Goal: Task Accomplishment & Management: Use online tool/utility

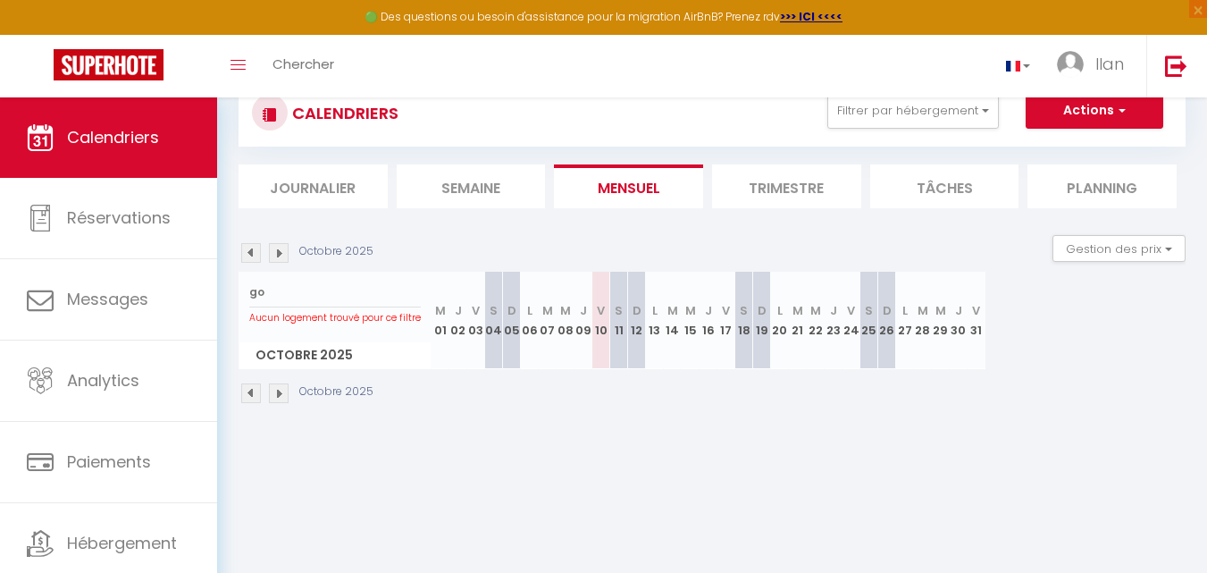
scroll to position [56, 0]
type input "g"
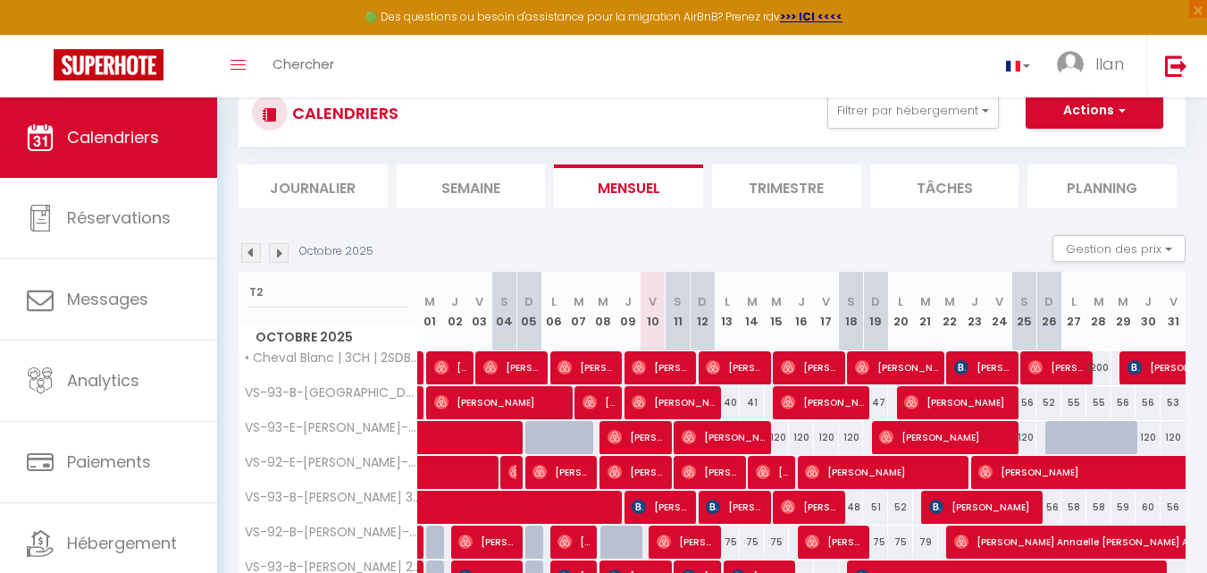
type input "T2"
click at [341, 290] on input "T2" at bounding box center [328, 292] width 158 height 32
click at [357, 290] on input "T2" at bounding box center [328, 292] width 158 height 32
click at [323, 187] on li "Journalier" at bounding box center [313, 186] width 149 height 44
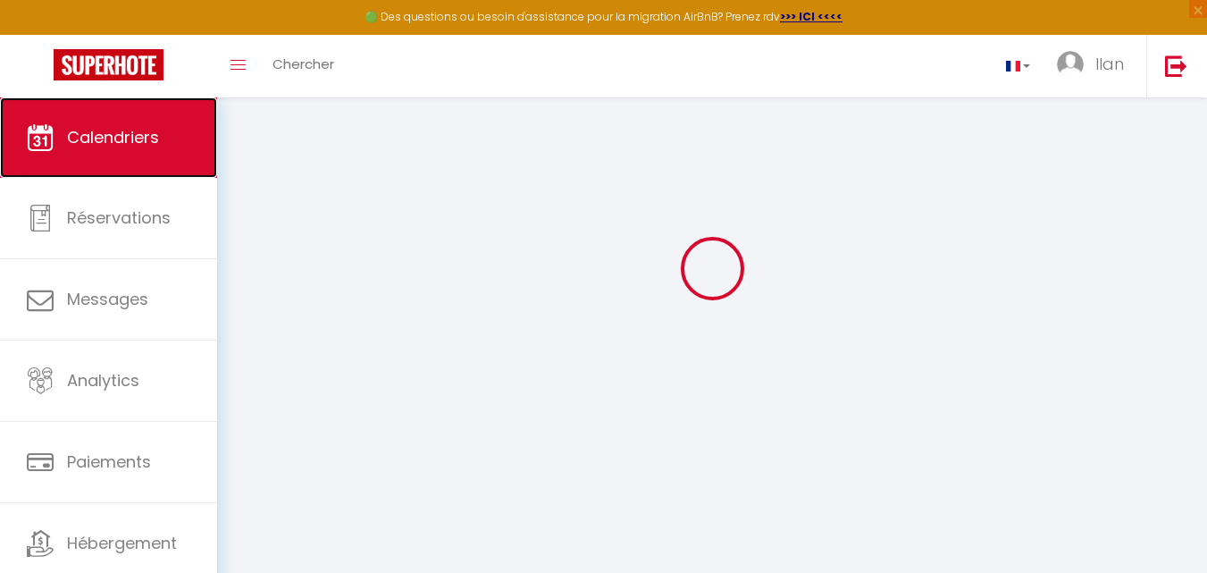
click at [134, 156] on link "Calendriers" at bounding box center [108, 137] width 217 height 80
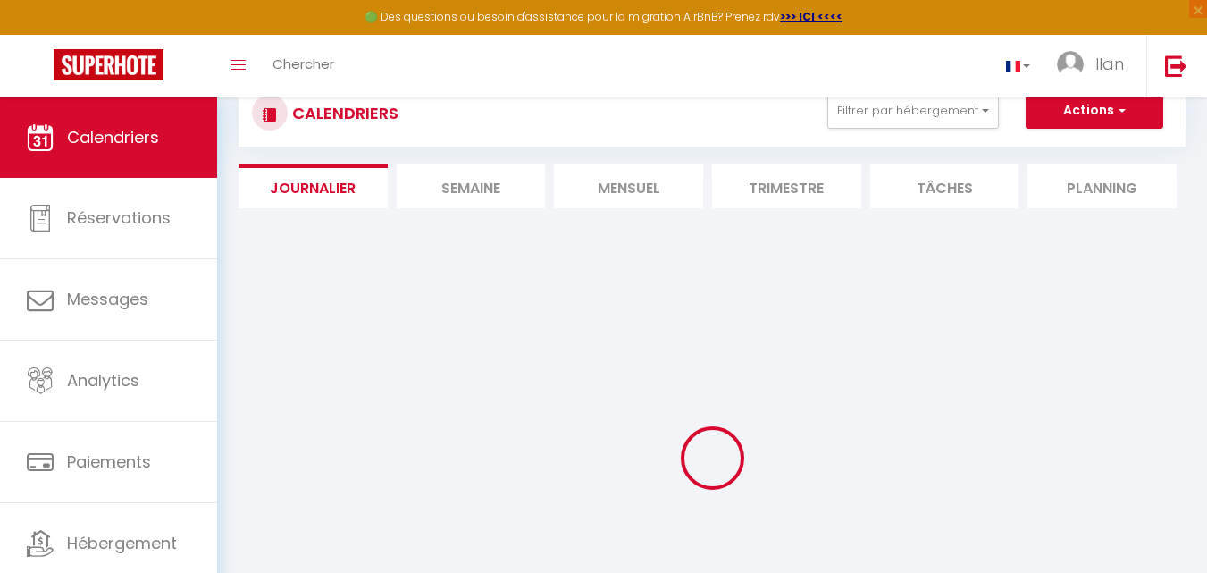
click at [652, 189] on li "Mensuel" at bounding box center [628, 186] width 149 height 44
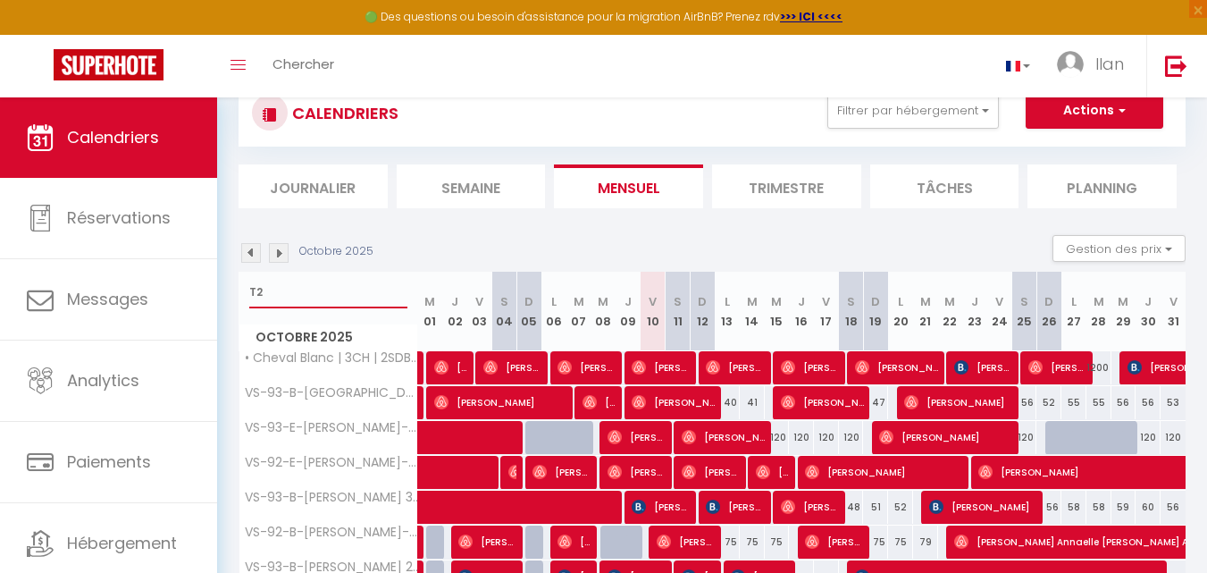
click at [283, 297] on input "T2" at bounding box center [328, 292] width 158 height 32
click at [269, 286] on input "T2" at bounding box center [328, 292] width 158 height 32
type input "T"
type input "t"
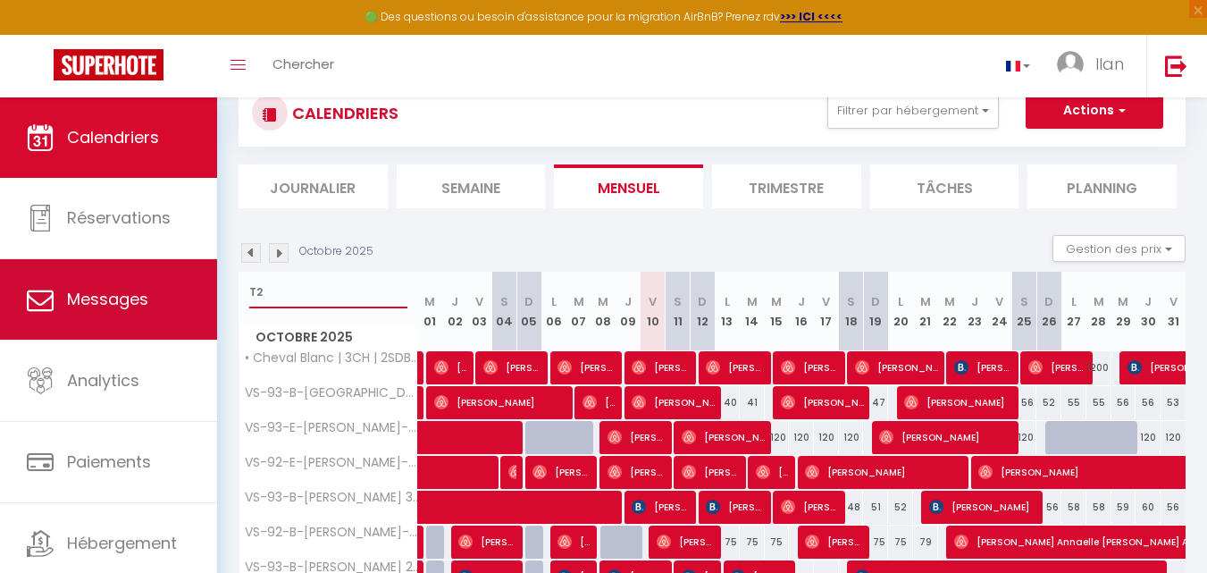
drag, startPoint x: 292, startPoint y: 299, endPoint x: 162, endPoint y: 278, distance: 132.2
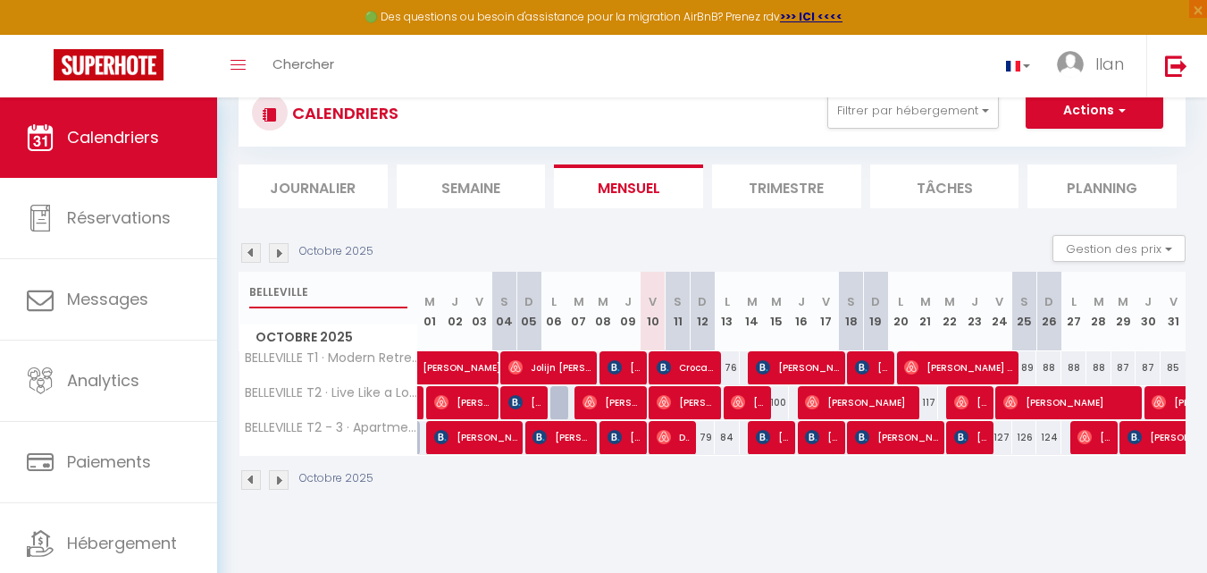
type input "BELLEVILLE"
click at [618, 440] on img at bounding box center [615, 437] width 14 height 14
select select "OK"
select select "KO"
select select "0"
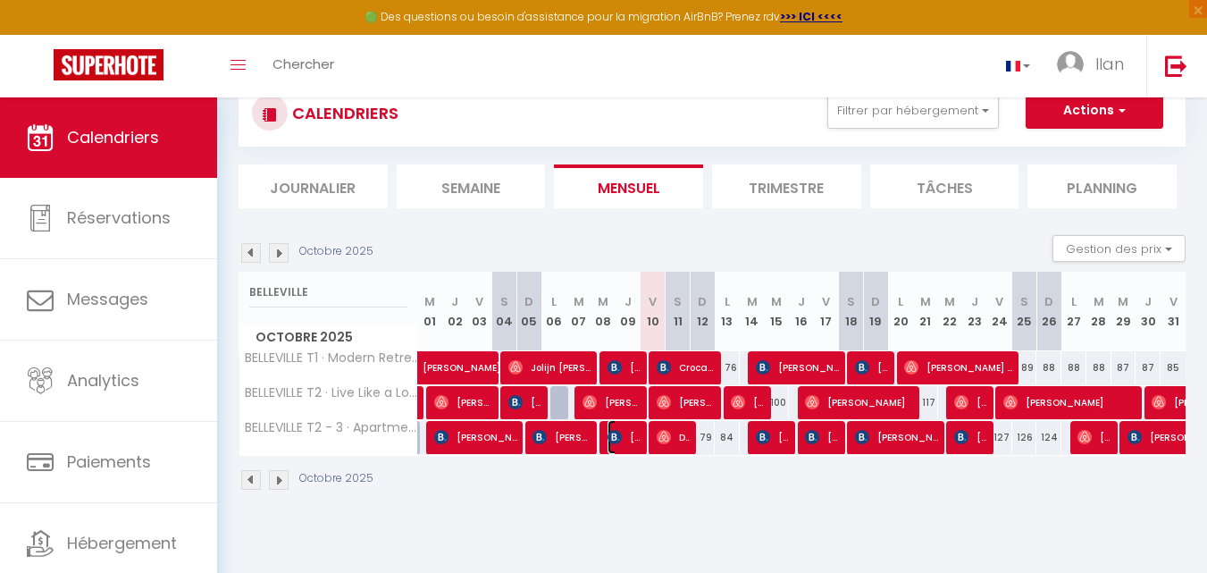
select select "0"
select select "1"
select select
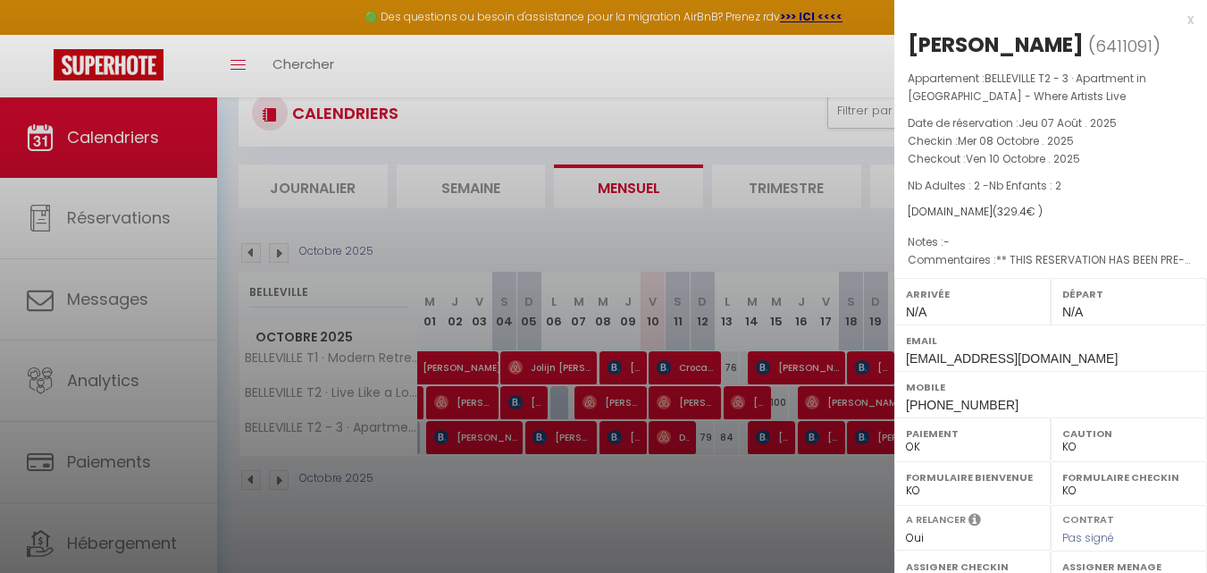
click at [474, 478] on div at bounding box center [603, 286] width 1207 height 573
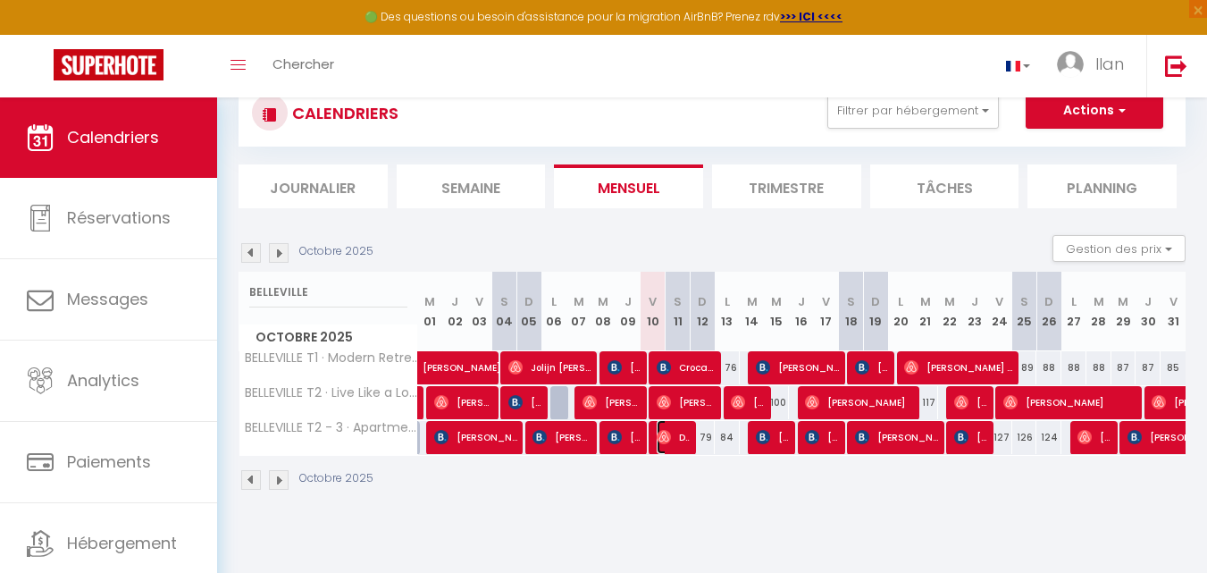
click at [660, 442] on img at bounding box center [664, 437] width 14 height 14
select select "OK"
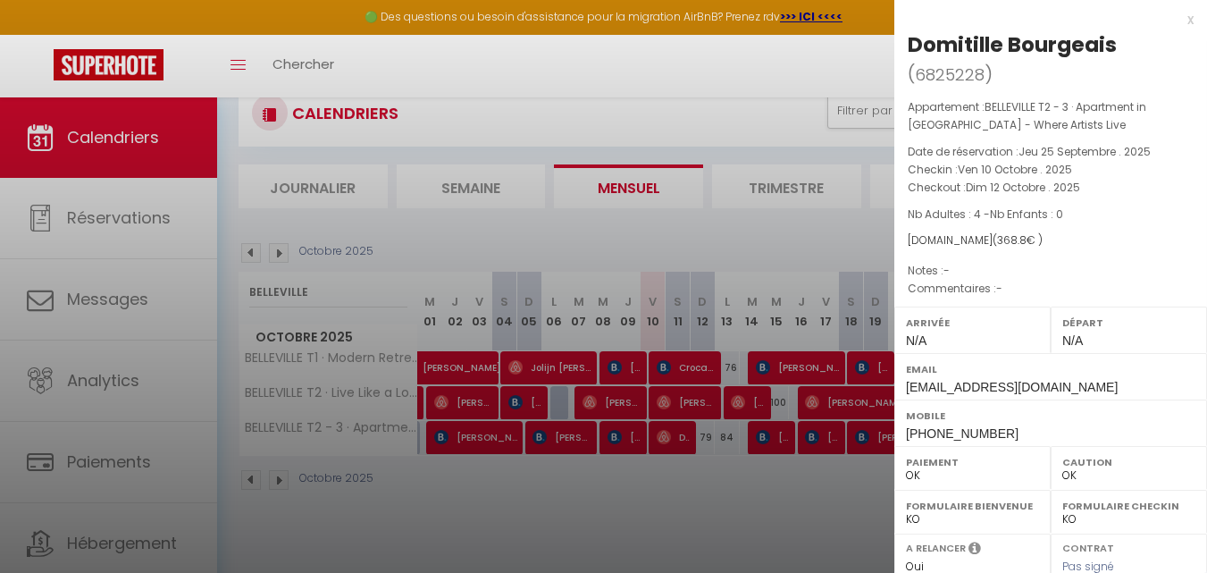
click at [666, 437] on div at bounding box center [603, 286] width 1207 height 573
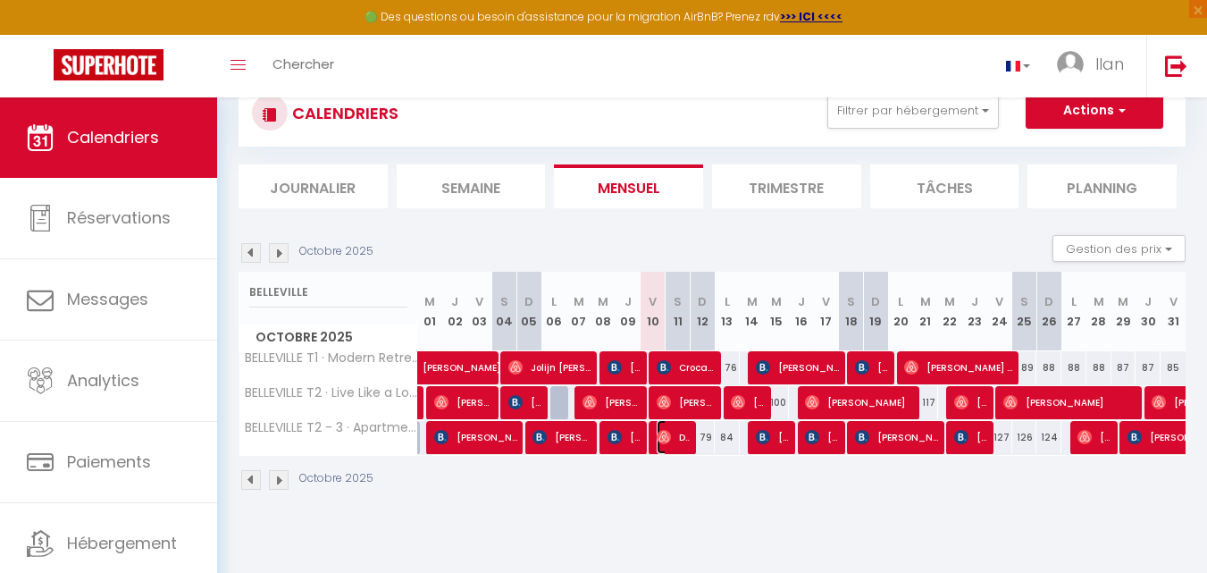
click at [681, 438] on span "Domitille Bourgeais" at bounding box center [673, 437] width 33 height 34
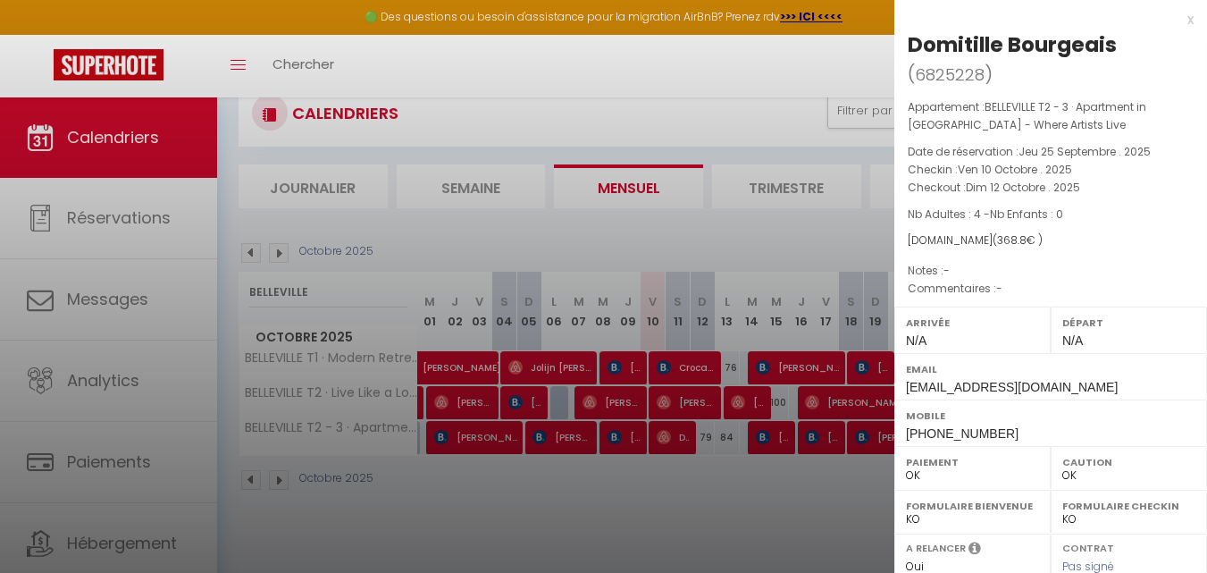
click at [675, 439] on div at bounding box center [603, 286] width 1207 height 573
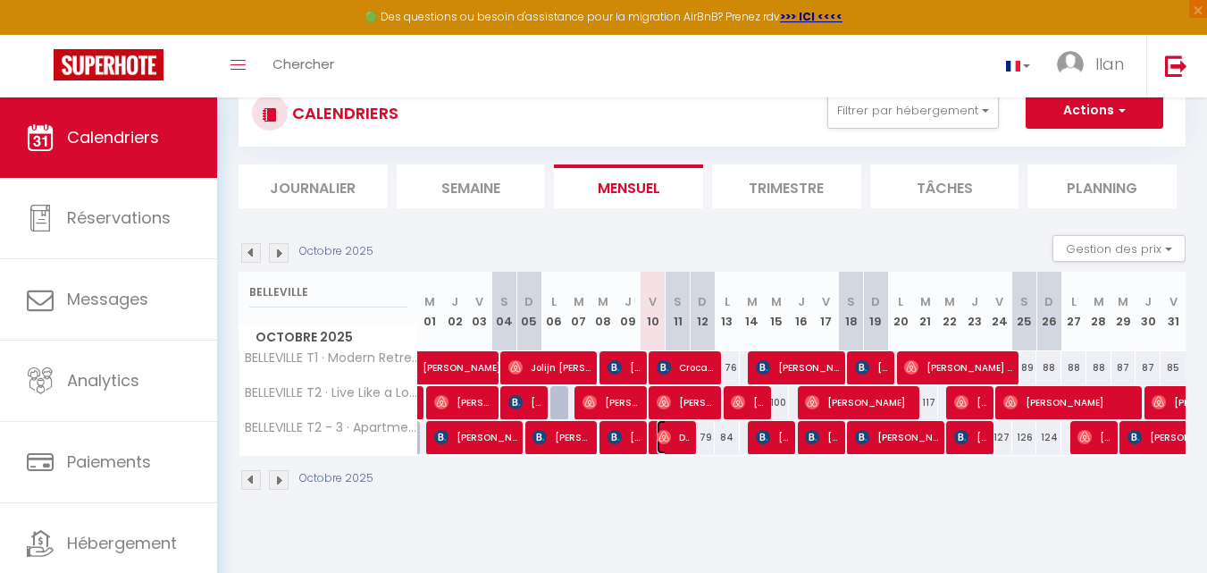
click at [675, 439] on span "Domitille Bourgeais" at bounding box center [673, 437] width 33 height 34
